Goal: Task Accomplishment & Management: Use online tool/utility

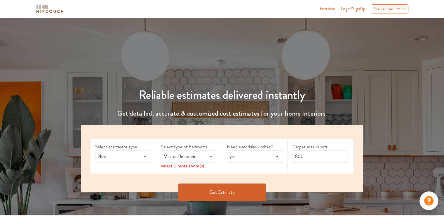
click at [107, 157] on span "2bhk" at bounding box center [116, 156] width 38 height 7
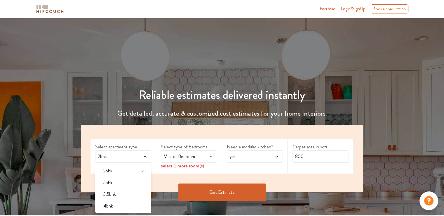
click at [107, 157] on span "2bhk" at bounding box center [116, 156] width 38 height 7
click at [178, 160] on div "Master Bedroom" at bounding box center [189, 156] width 56 height 12
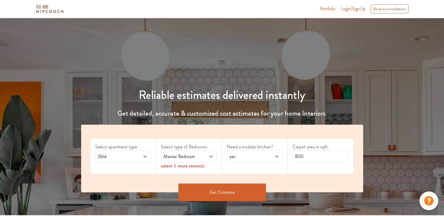
click at [184, 159] on span "Master Bedroom" at bounding box center [181, 156] width 38 height 7
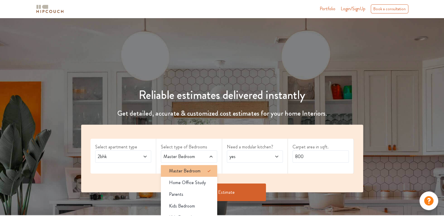
click at [214, 168] on span at bounding box center [212, 171] width 12 height 12
click at [198, 171] on span "Master Bedroom" at bounding box center [185, 170] width 32 height 7
click at [256, 157] on span "yes" at bounding box center [247, 156] width 38 height 7
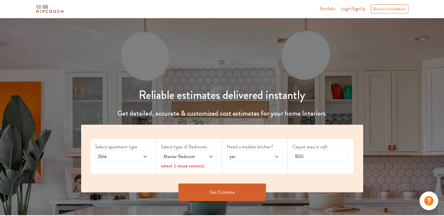
click at [256, 157] on span "yes" at bounding box center [247, 156] width 38 height 7
drag, startPoint x: 313, startPoint y: 155, endPoint x: 283, endPoint y: 155, distance: 29.2
click at [283, 155] on div "Select apartment type 2bhk Select type of Bedrooms Master Bedroom select 1 more…" at bounding box center [222, 157] width 282 height 67
type input "1600"
click at [188, 167] on div "select 1 more room(s)" at bounding box center [189, 165] width 56 height 6
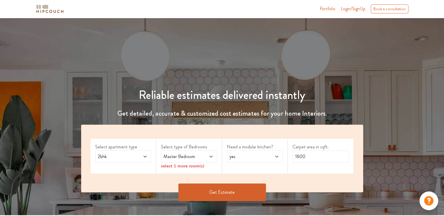
click at [205, 157] on span at bounding box center [207, 156] width 13 height 7
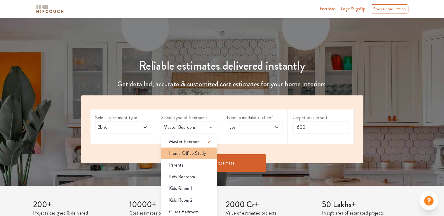
scroll to position [58, 0]
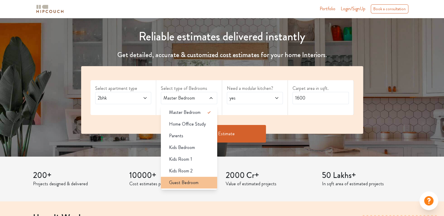
click at [183, 183] on span "Guest Bedroom" at bounding box center [184, 182] width 30 height 7
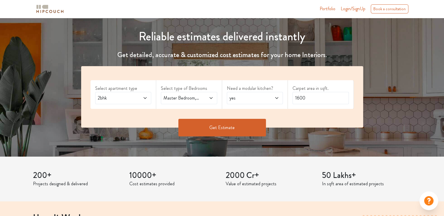
click at [119, 100] on span "2bhk" at bounding box center [116, 97] width 38 height 7
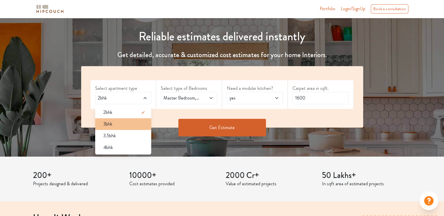
click at [114, 123] on div "3bhk" at bounding box center [125, 123] width 53 height 7
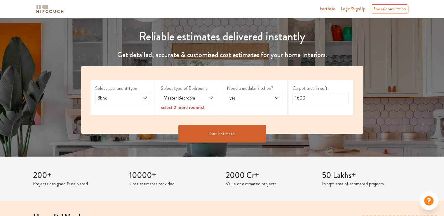
click at [199, 98] on span "Master Bedroom" at bounding box center [181, 97] width 38 height 7
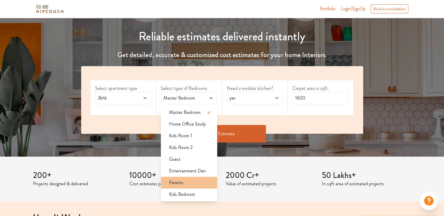
click at [195, 179] on div "Parents" at bounding box center [190, 182] width 53 height 7
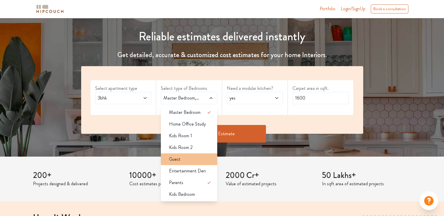
click at [185, 161] on div "Guest" at bounding box center [190, 158] width 53 height 7
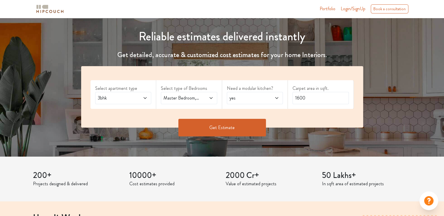
click at [248, 125] on button "Get Estimate" at bounding box center [222, 128] width 88 height 18
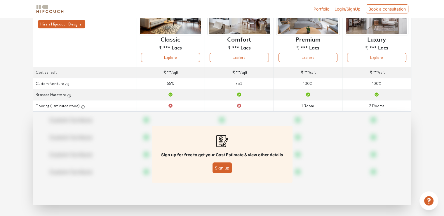
scroll to position [72, 0]
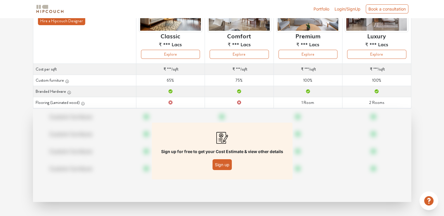
click at [227, 165] on button "Sign up" at bounding box center [222, 164] width 19 height 11
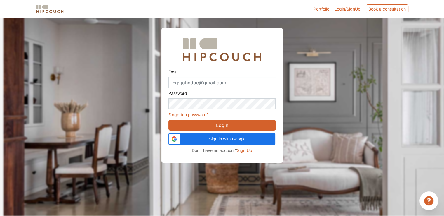
scroll to position [18, 0]
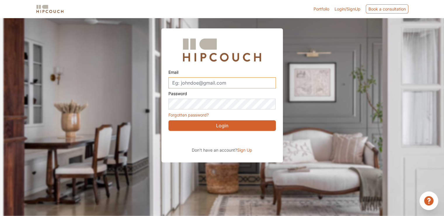
drag, startPoint x: 231, startPoint y: 84, endPoint x: 181, endPoint y: 88, distance: 50.1
click at [181, 88] on form "Email Password Forgotten password? Login" at bounding box center [222, 99] width 107 height 64
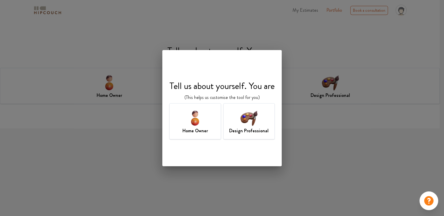
click at [257, 131] on h7 "Design Professional" at bounding box center [248, 130] width 39 height 7
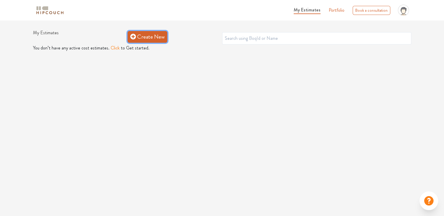
click at [140, 36] on link "Create New" at bounding box center [148, 37] width 40 height 12
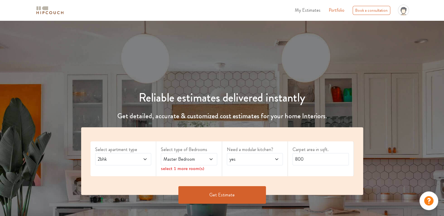
click at [132, 164] on div "2bhk" at bounding box center [123, 159] width 56 height 12
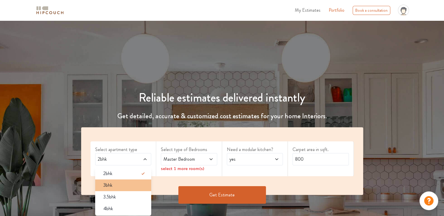
click at [106, 183] on span "3bhk" at bounding box center [107, 184] width 9 height 7
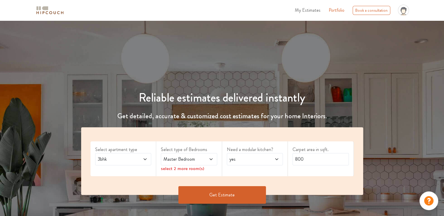
click at [173, 160] on span "Master Bedroom" at bounding box center [181, 158] width 38 height 7
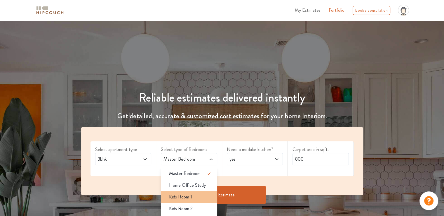
scroll to position [58, 0]
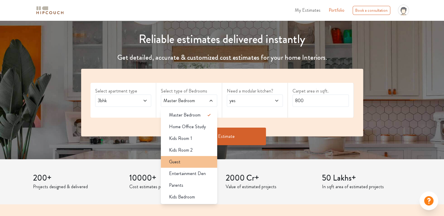
click at [189, 163] on div "Guest" at bounding box center [190, 161] width 53 height 7
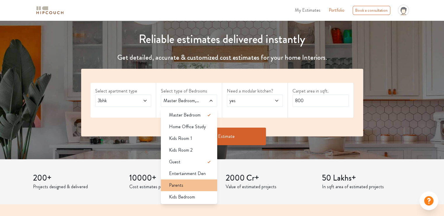
click at [187, 186] on div "Parents" at bounding box center [190, 184] width 53 height 7
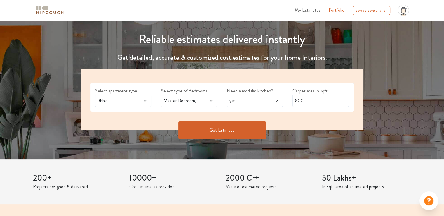
drag, startPoint x: 238, startPoint y: 130, endPoint x: 310, endPoint y: 79, distance: 87.9
click at [310, 79] on div "Select apartment type 3bhk Select type of Bedrooms Master Bedroom,Guest,Parents…" at bounding box center [222, 108] width 289 height 79
click at [305, 104] on input "800" at bounding box center [321, 100] width 56 height 12
drag, startPoint x: 307, startPoint y: 101, endPoint x: 273, endPoint y: 100, distance: 33.6
click at [273, 100] on div "Select apartment type 3bhk Select type of Bedrooms Master Bedroom,Guest,Parents…" at bounding box center [222, 99] width 282 height 61
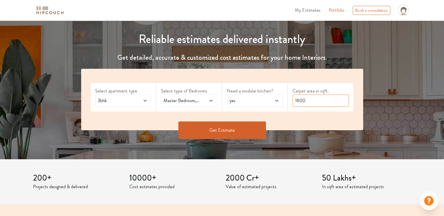
type input "1600"
click at [228, 125] on button "Get Estimate" at bounding box center [222, 130] width 88 height 18
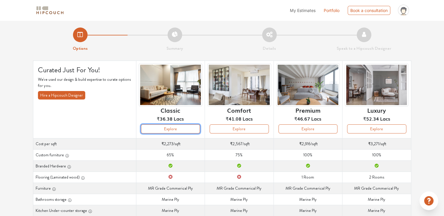
click at [186, 128] on button "Explore" at bounding box center [170, 128] width 59 height 9
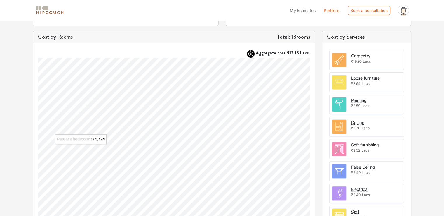
scroll to position [100, 0]
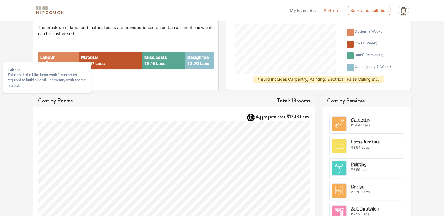
click at [49, 57] on strong "Labour" at bounding box center [47, 57] width 14 height 6
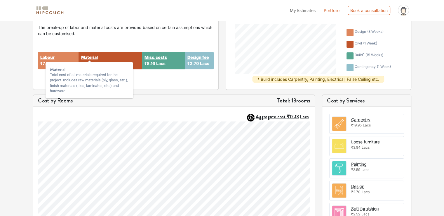
click at [94, 57] on strong "Material" at bounding box center [89, 57] width 17 height 6
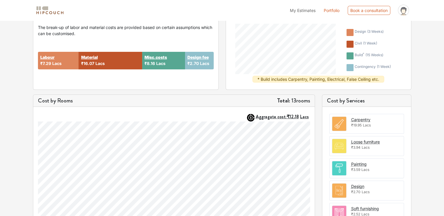
scroll to position [158, 0]
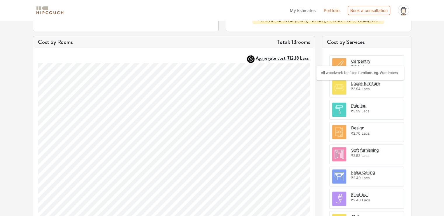
click at [358, 62] on div "Carpentry" at bounding box center [360, 61] width 19 height 6
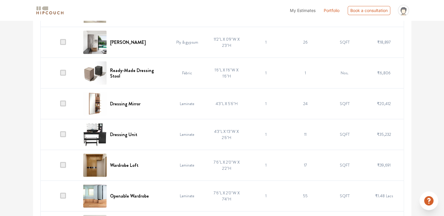
scroll to position [1198, 0]
